Goal: Task Accomplishment & Management: Use online tool/utility

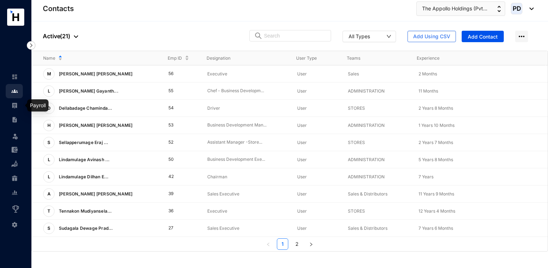
click at [13, 108] on img at bounding box center [14, 105] width 6 height 6
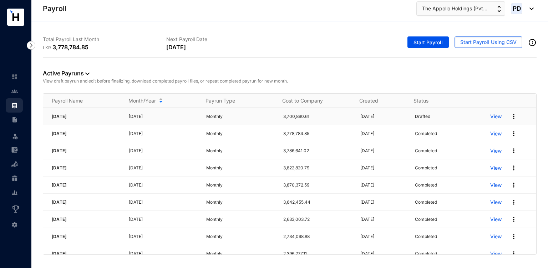
click at [490, 116] on p "View" at bounding box center [495, 116] width 11 height 7
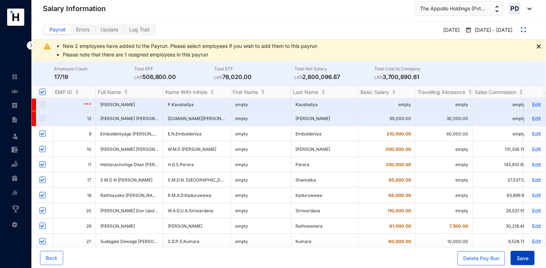
click at [520, 263] on button "Save" at bounding box center [523, 257] width 24 height 14
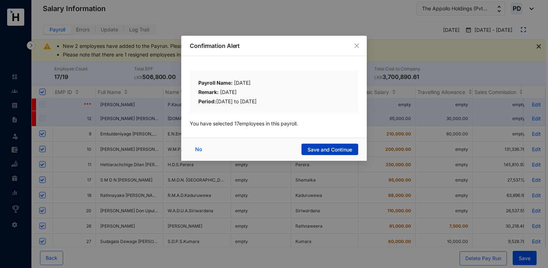
click at [324, 151] on span "Save and Continue" at bounding box center [330, 149] width 45 height 7
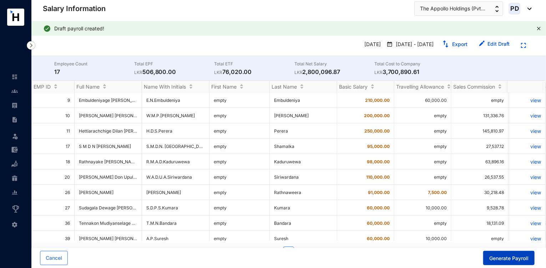
click at [492, 258] on span "Generate Payroll" at bounding box center [508, 257] width 39 height 7
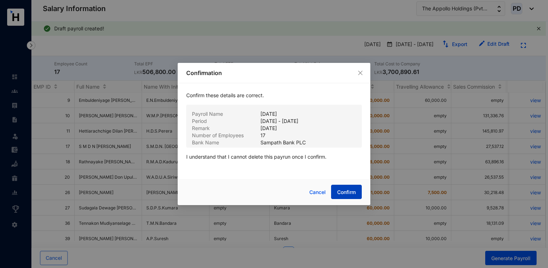
click at [354, 192] on span "Confirm" at bounding box center [346, 191] width 19 height 7
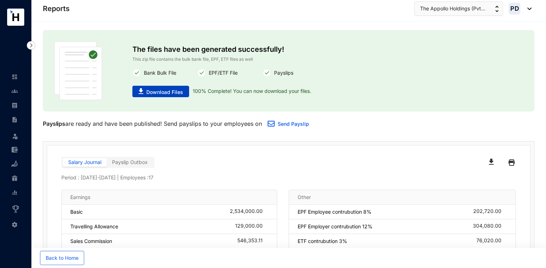
click at [150, 90] on span "Download Files" at bounding box center [164, 91] width 37 height 7
